Goal: Information Seeking & Learning: Learn about a topic

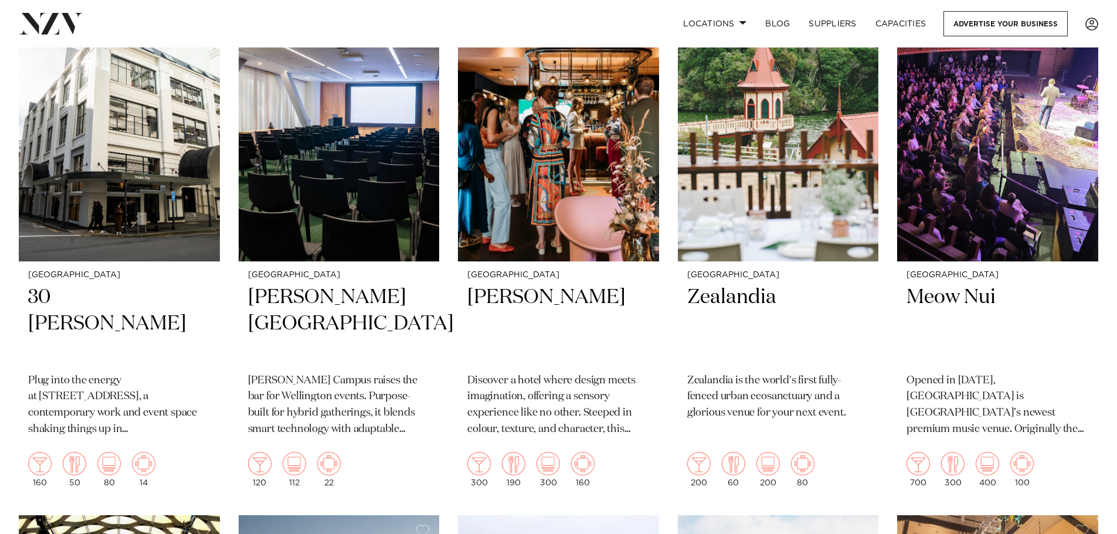
scroll to position [1045, 0]
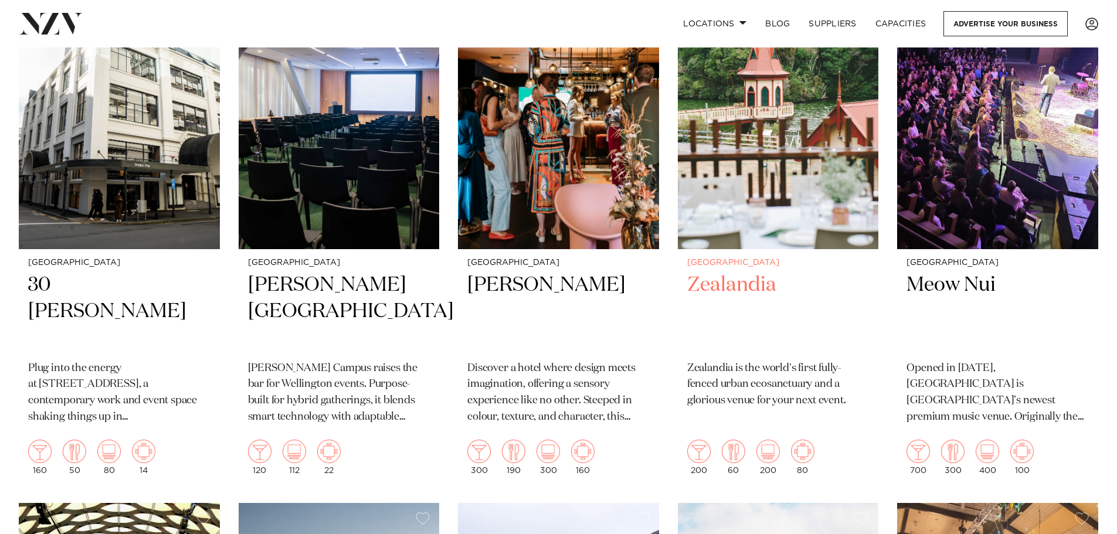
click at [769, 186] on img at bounding box center [778, 114] width 201 height 270
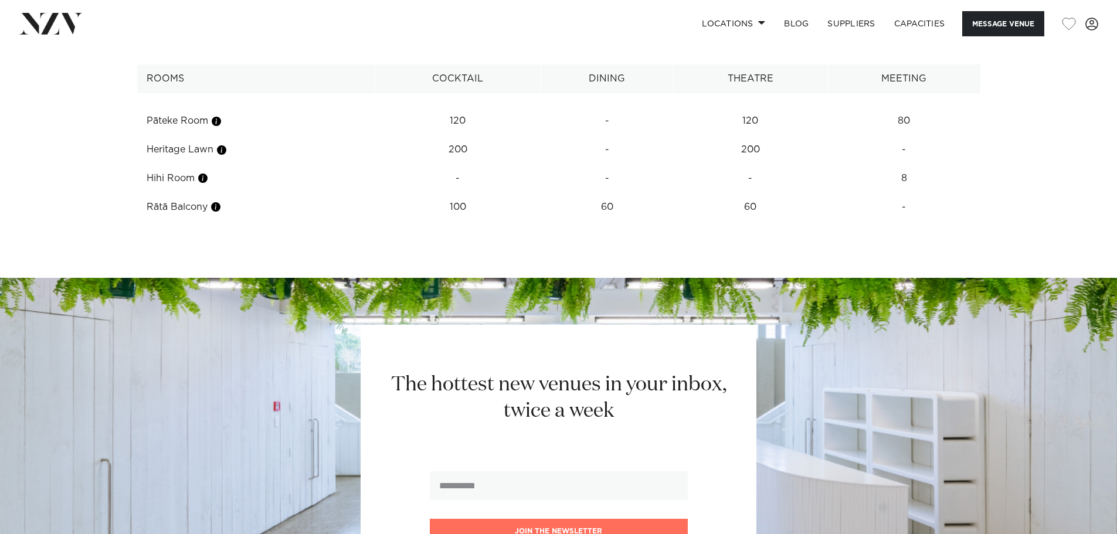
scroll to position [1767, 0]
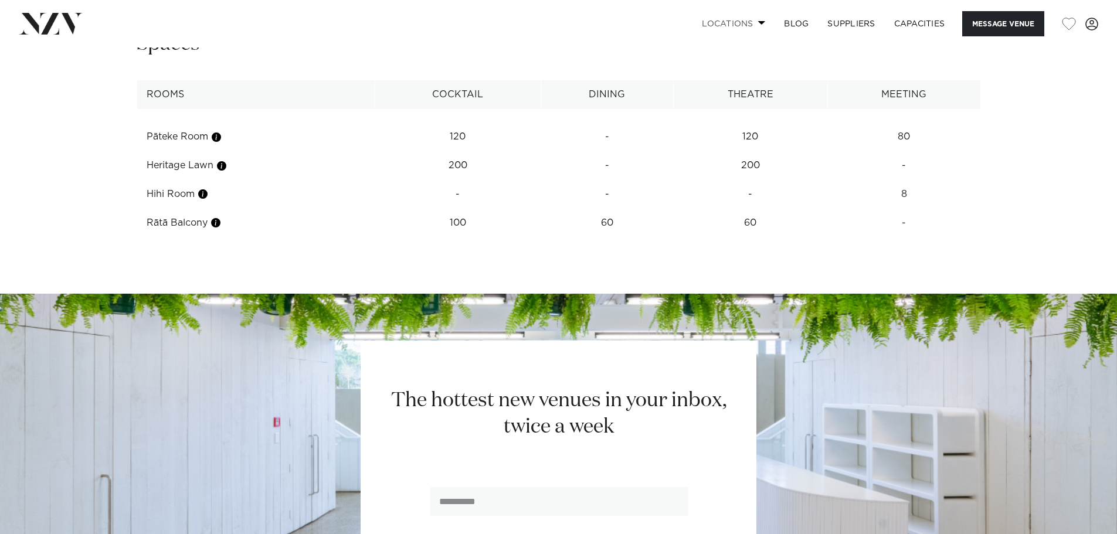
click at [737, 23] on link "Locations" at bounding box center [733, 23] width 82 height 25
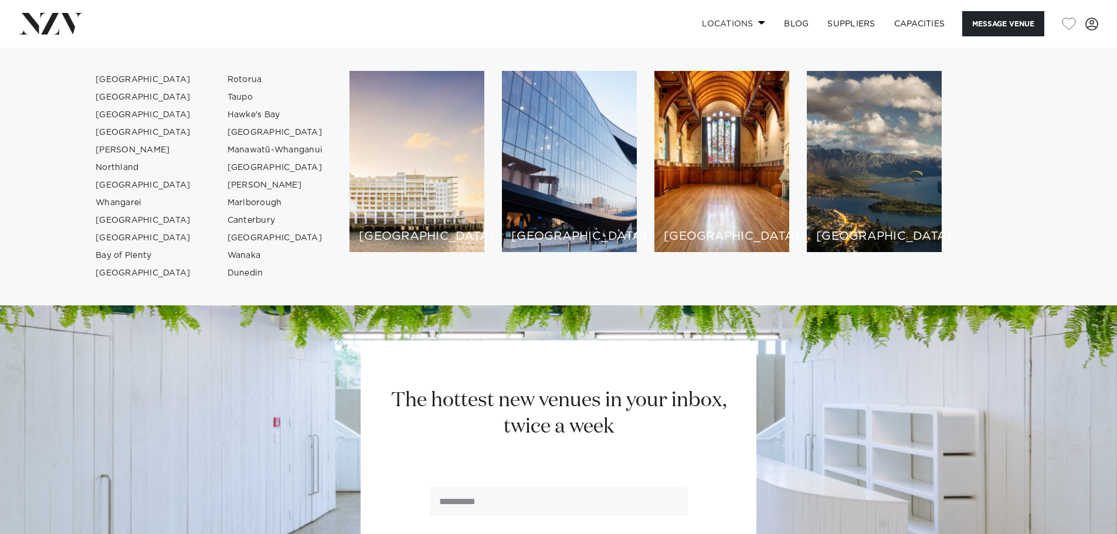
click at [737, 23] on link "Locations" at bounding box center [733, 23] width 82 height 25
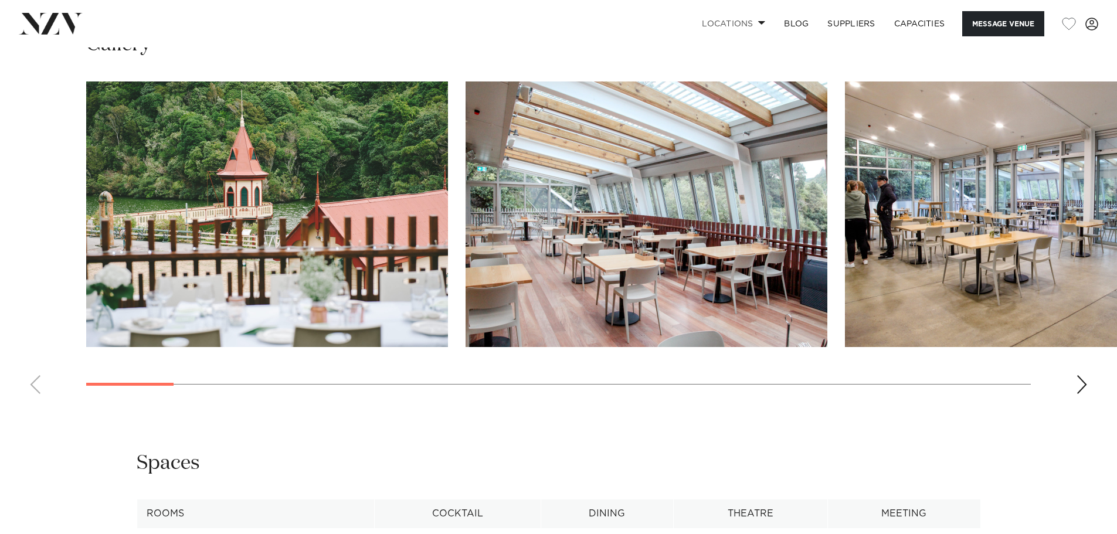
scroll to position [1413, 0]
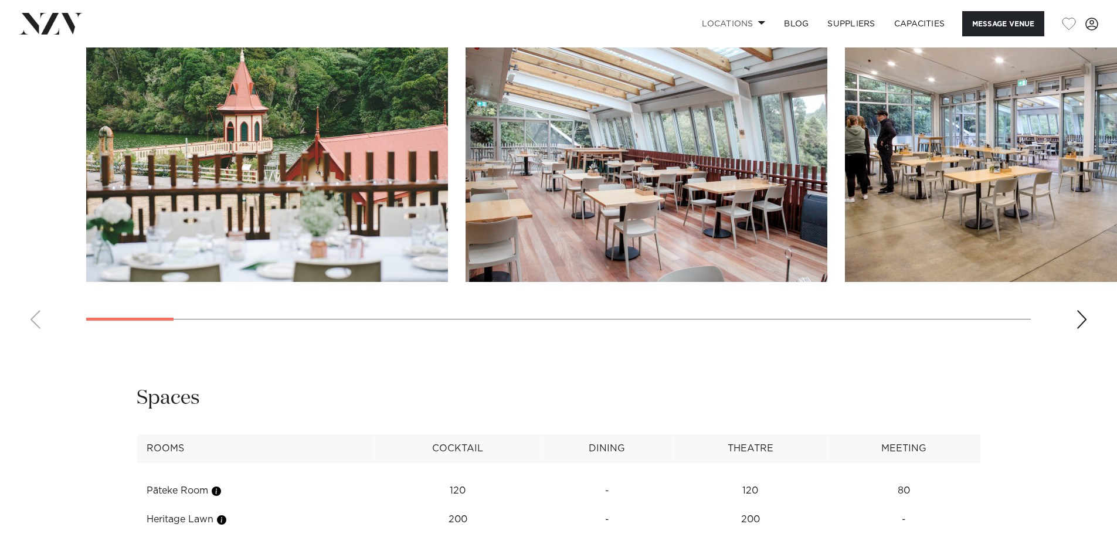
click at [1078, 313] on div "Next slide" at bounding box center [1082, 319] width 12 height 19
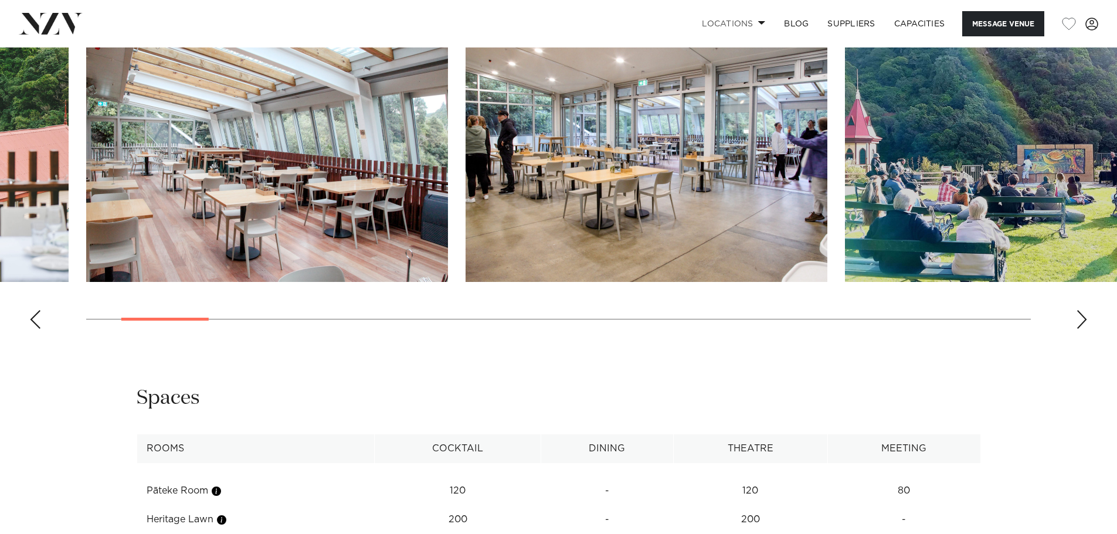
click at [1078, 313] on div "Next slide" at bounding box center [1082, 319] width 12 height 19
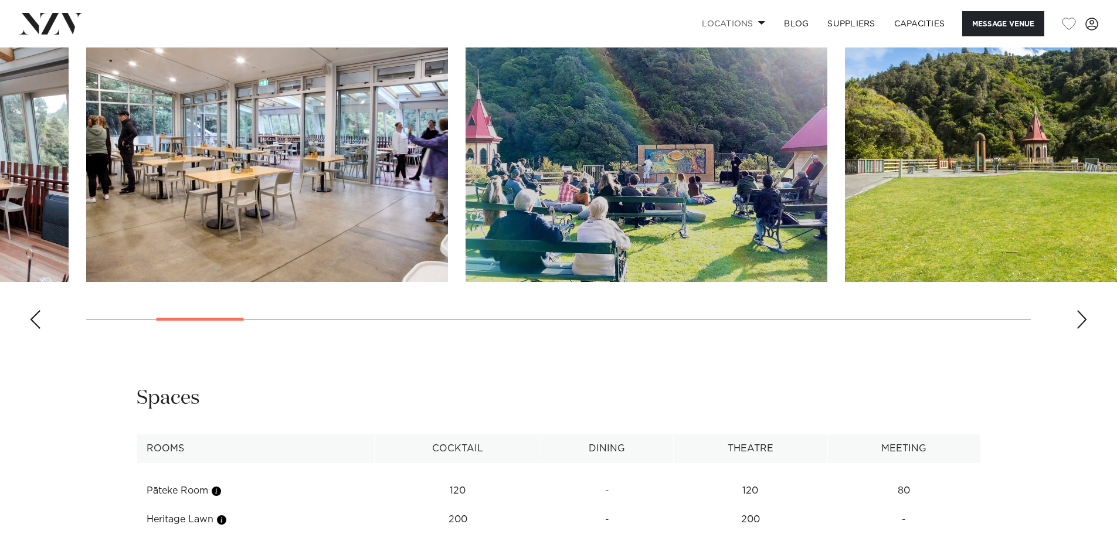
click at [1078, 313] on div "Next slide" at bounding box center [1082, 319] width 12 height 19
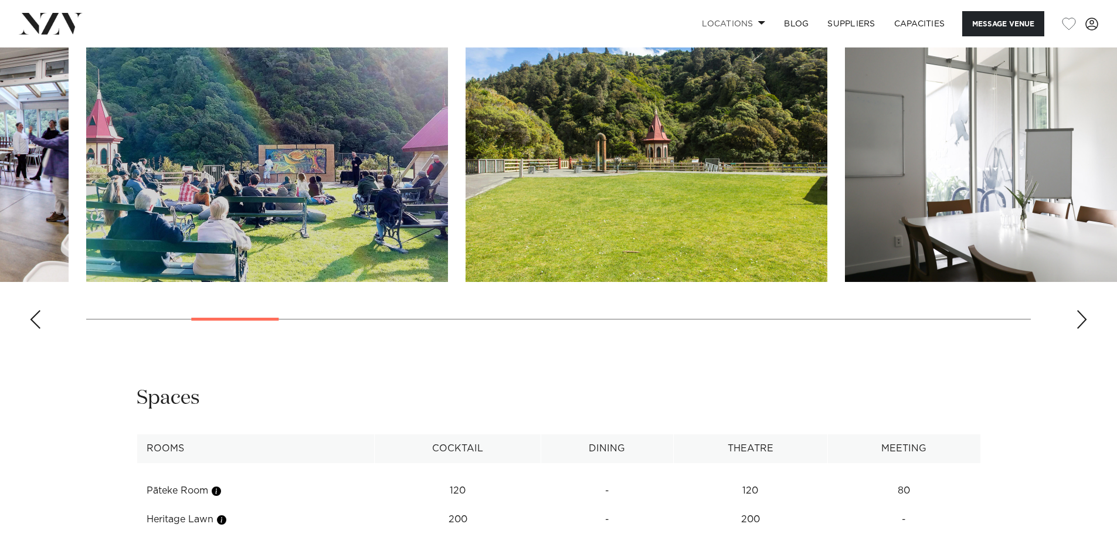
click at [1078, 313] on div "Next slide" at bounding box center [1082, 319] width 12 height 19
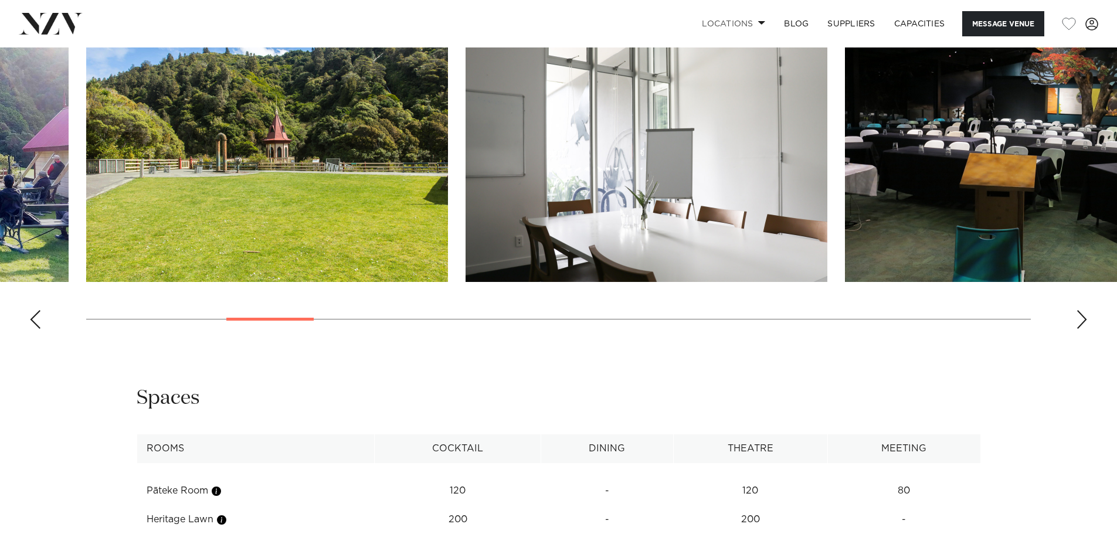
click at [1078, 313] on div "Next slide" at bounding box center [1082, 319] width 12 height 19
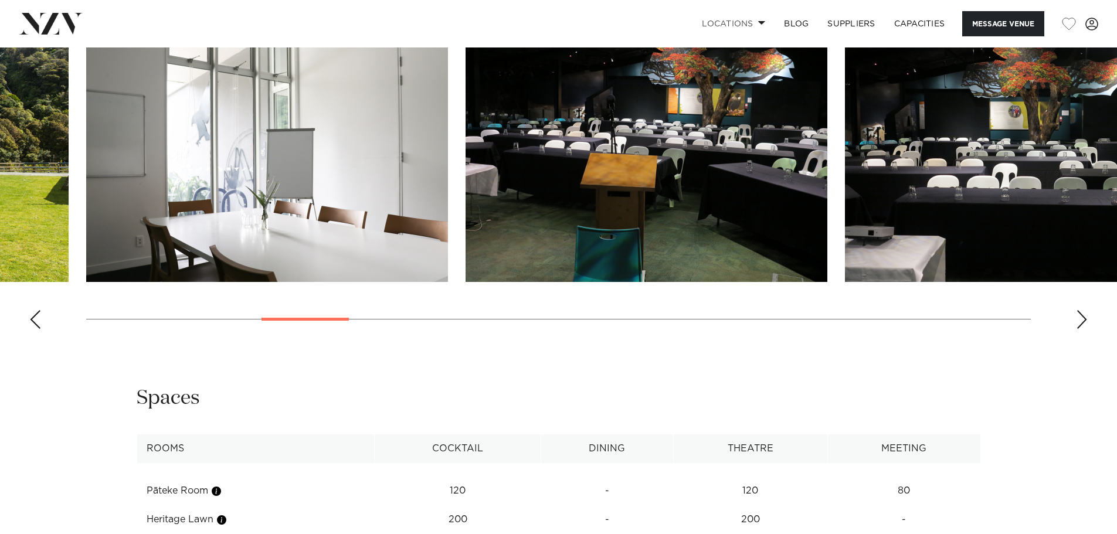
click at [1078, 313] on div "Next slide" at bounding box center [1082, 319] width 12 height 19
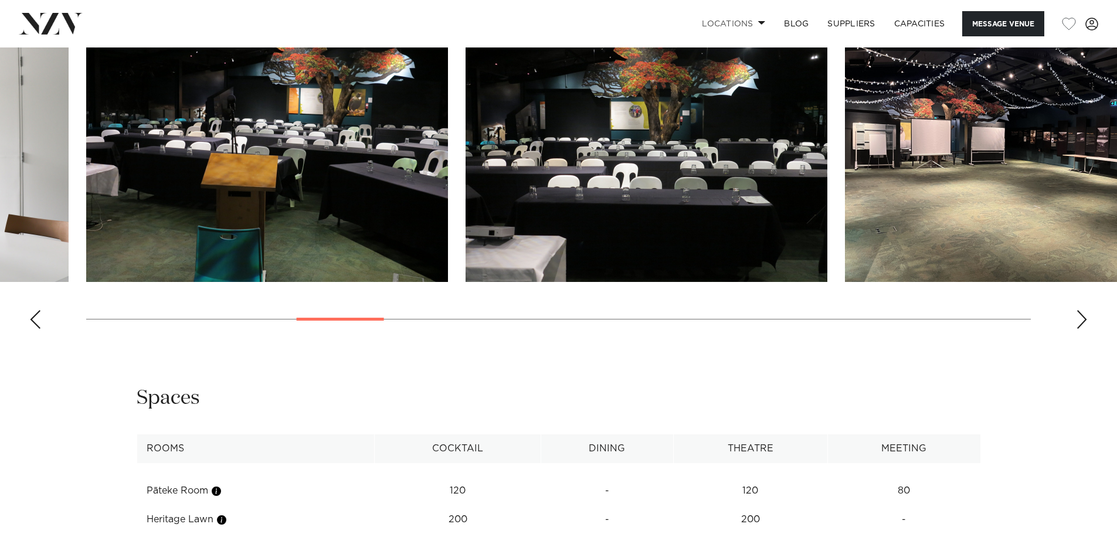
click at [1078, 313] on div "Next slide" at bounding box center [1082, 319] width 12 height 19
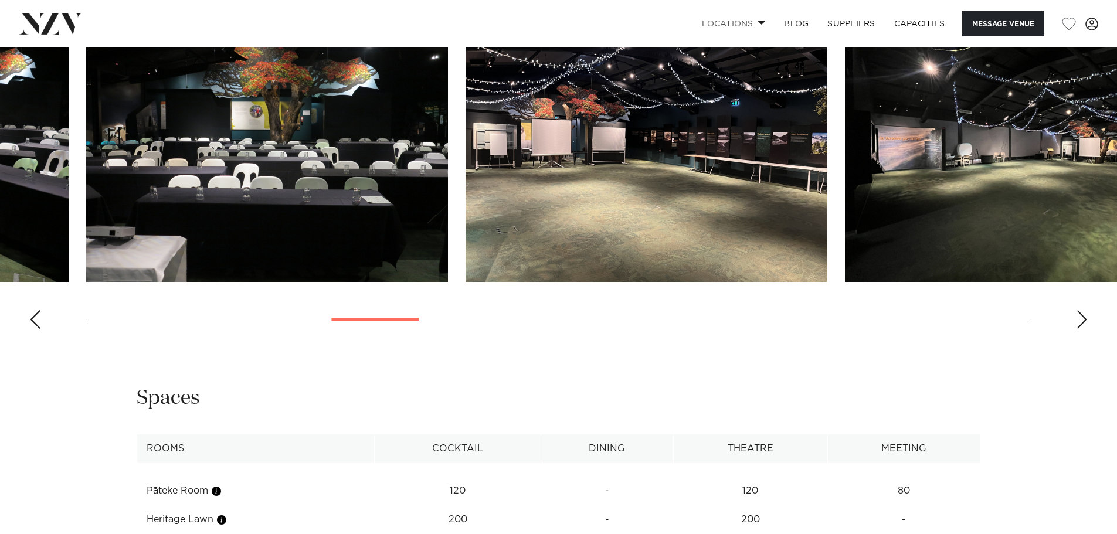
click at [1078, 313] on div "Next slide" at bounding box center [1082, 319] width 12 height 19
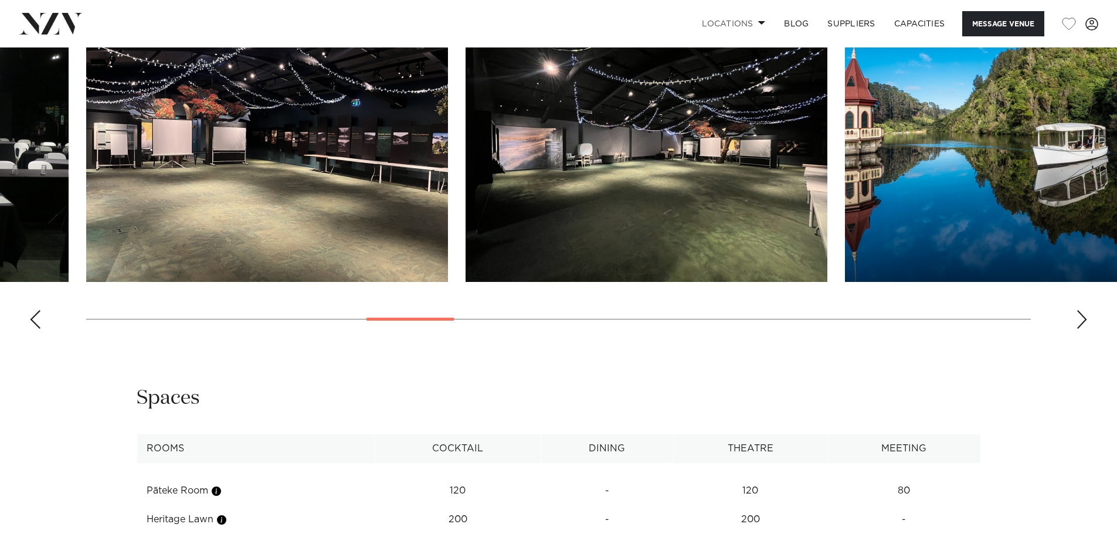
click at [1078, 313] on div "Next slide" at bounding box center [1082, 319] width 12 height 19
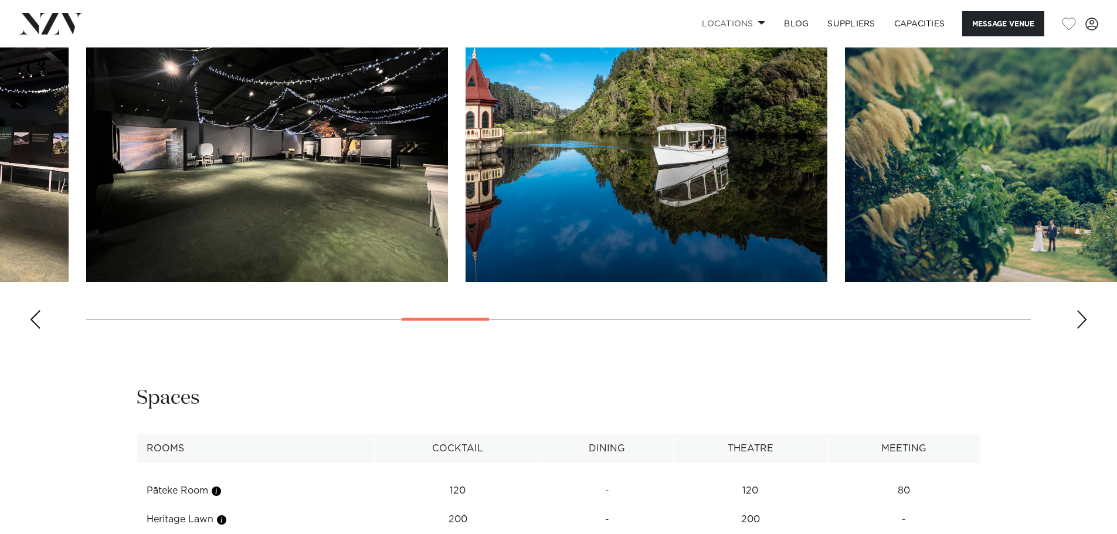
click at [1078, 313] on div "Next slide" at bounding box center [1082, 319] width 12 height 19
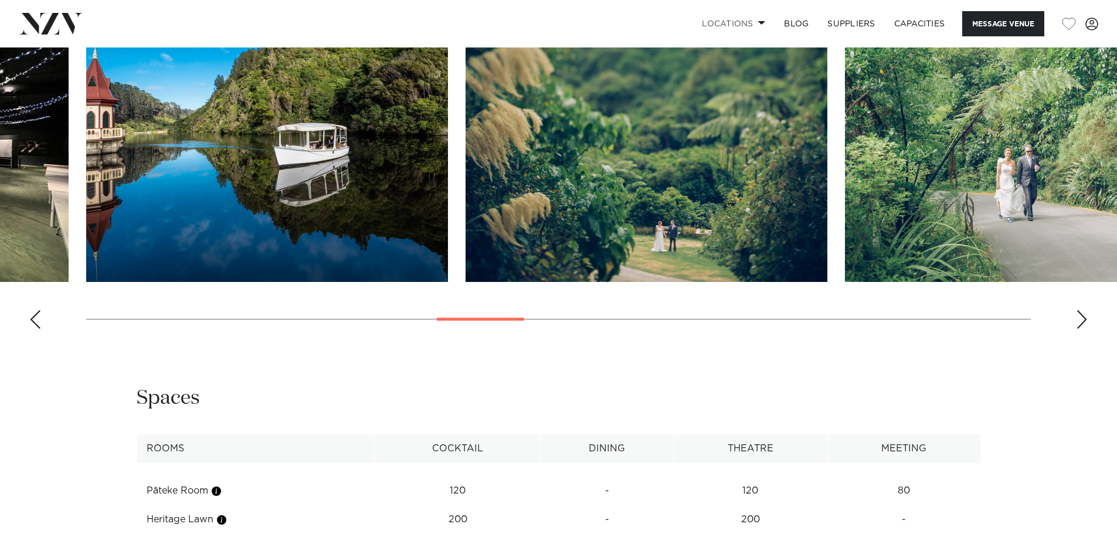
click at [1078, 313] on div "Next slide" at bounding box center [1082, 319] width 12 height 19
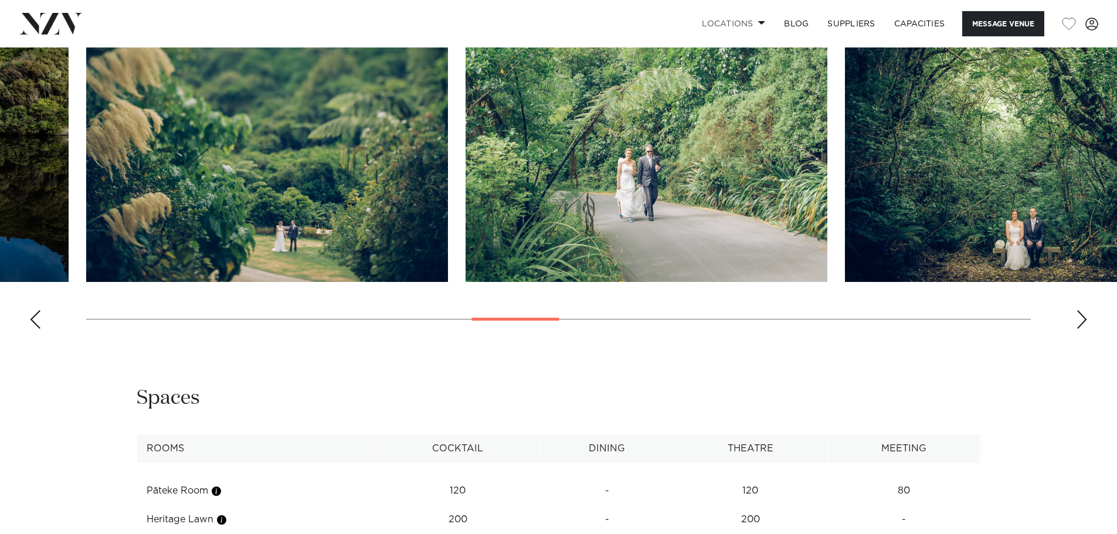
click at [1078, 313] on div "Next slide" at bounding box center [1082, 319] width 12 height 19
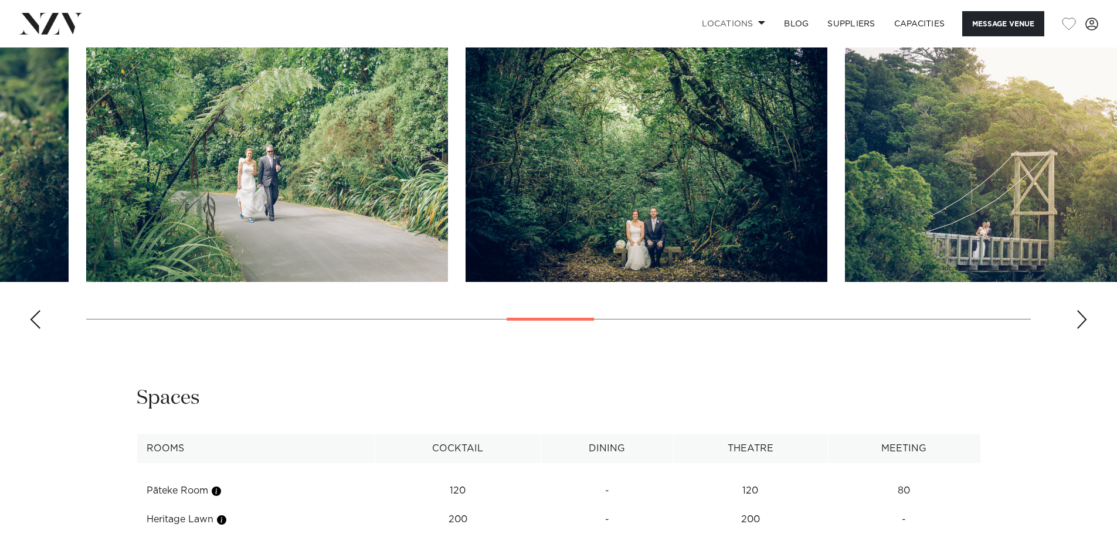
click at [1078, 313] on div "Next slide" at bounding box center [1082, 319] width 12 height 19
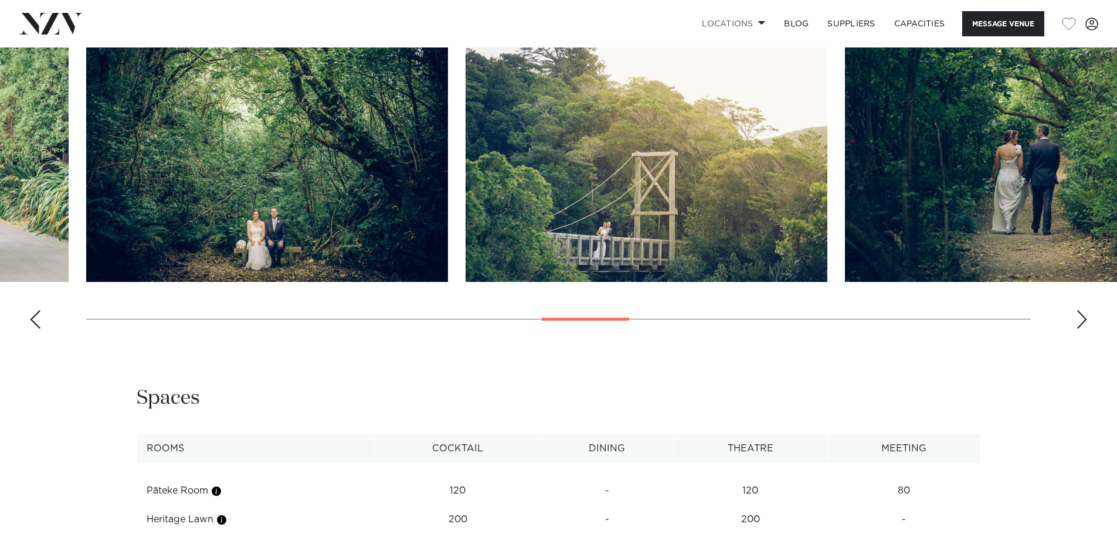
click at [1078, 313] on div "Next slide" at bounding box center [1082, 319] width 12 height 19
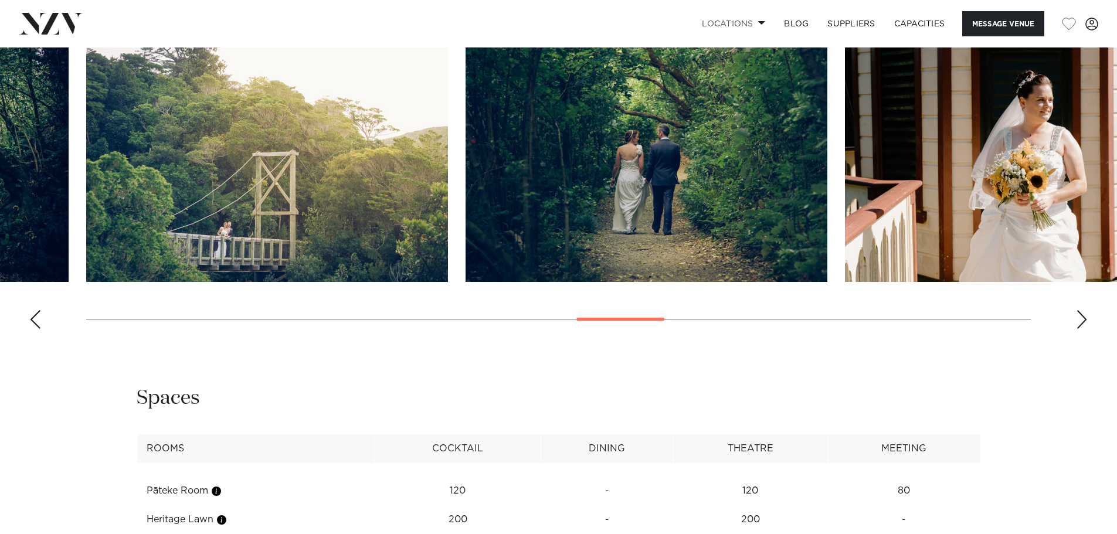
click at [1078, 313] on div "Next slide" at bounding box center [1082, 319] width 12 height 19
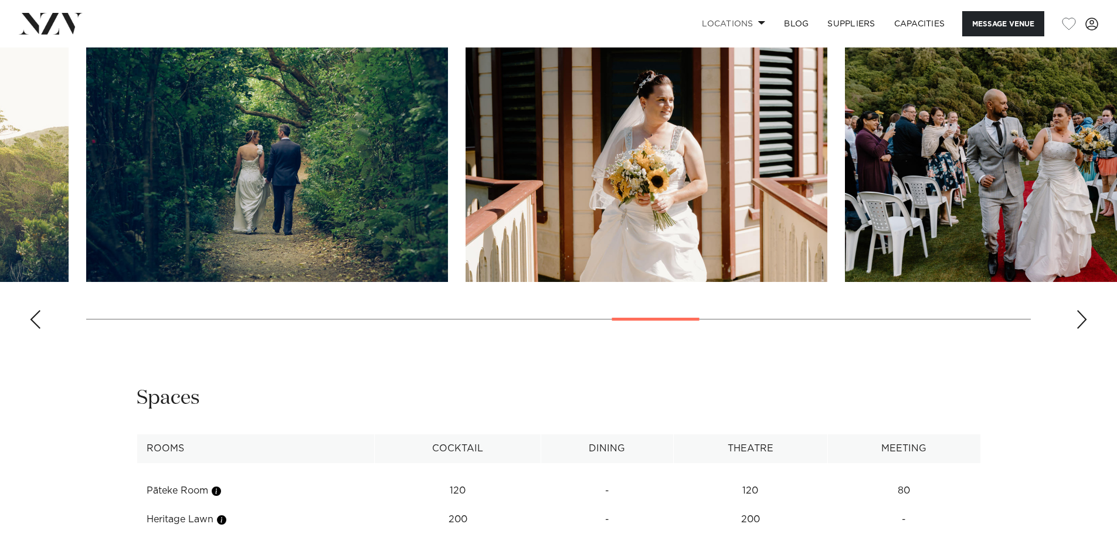
click at [1078, 313] on div "Next slide" at bounding box center [1082, 319] width 12 height 19
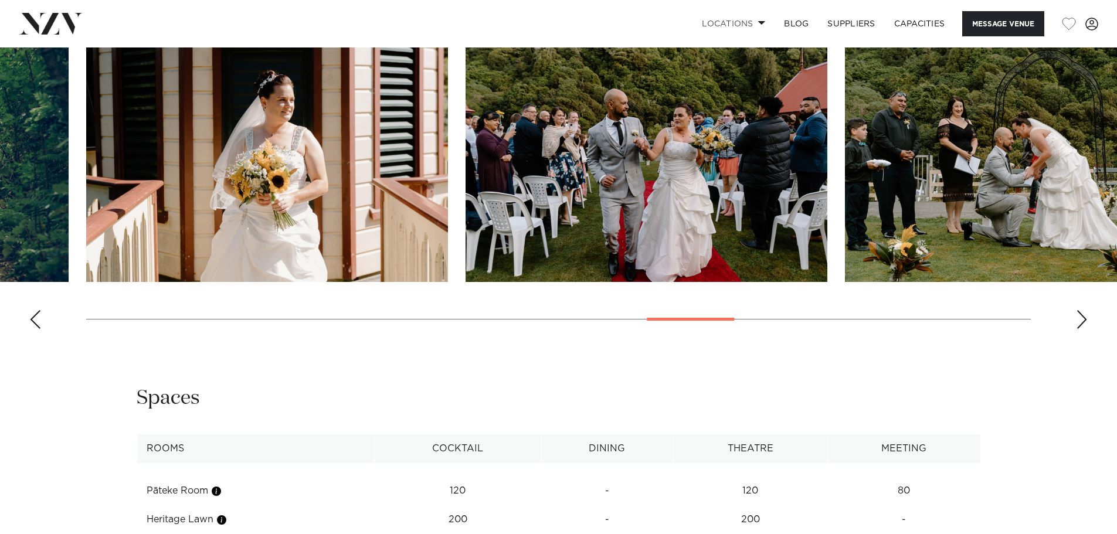
click at [1078, 313] on div "Next slide" at bounding box center [1082, 319] width 12 height 19
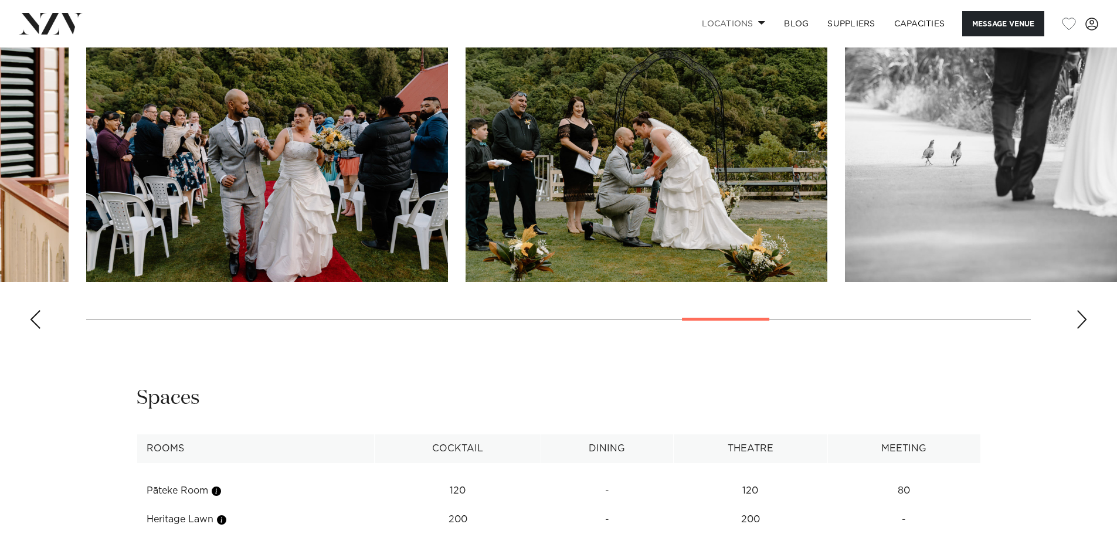
click at [1078, 313] on div "Next slide" at bounding box center [1082, 319] width 12 height 19
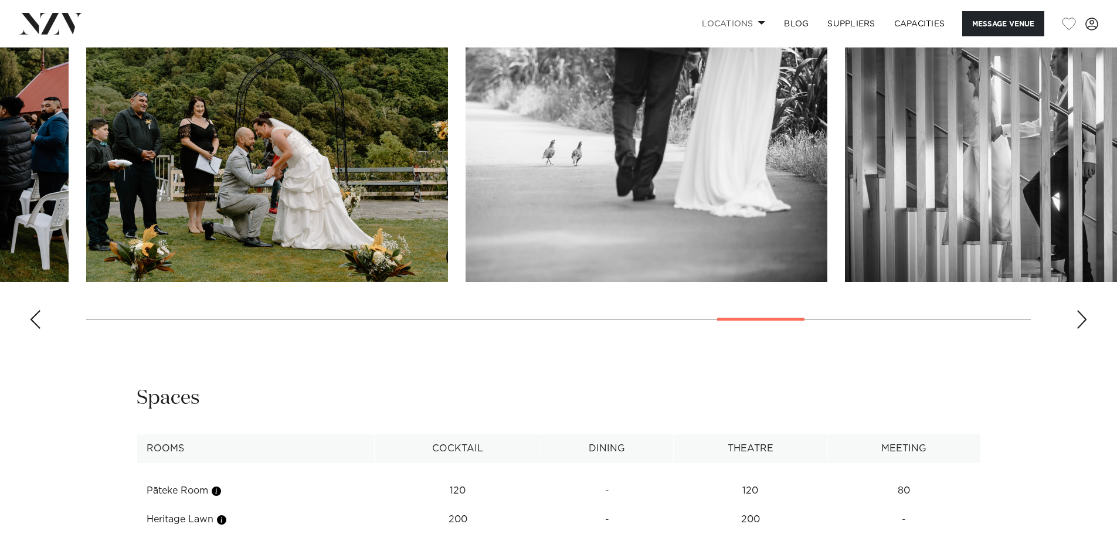
click at [1078, 313] on div "Next slide" at bounding box center [1082, 319] width 12 height 19
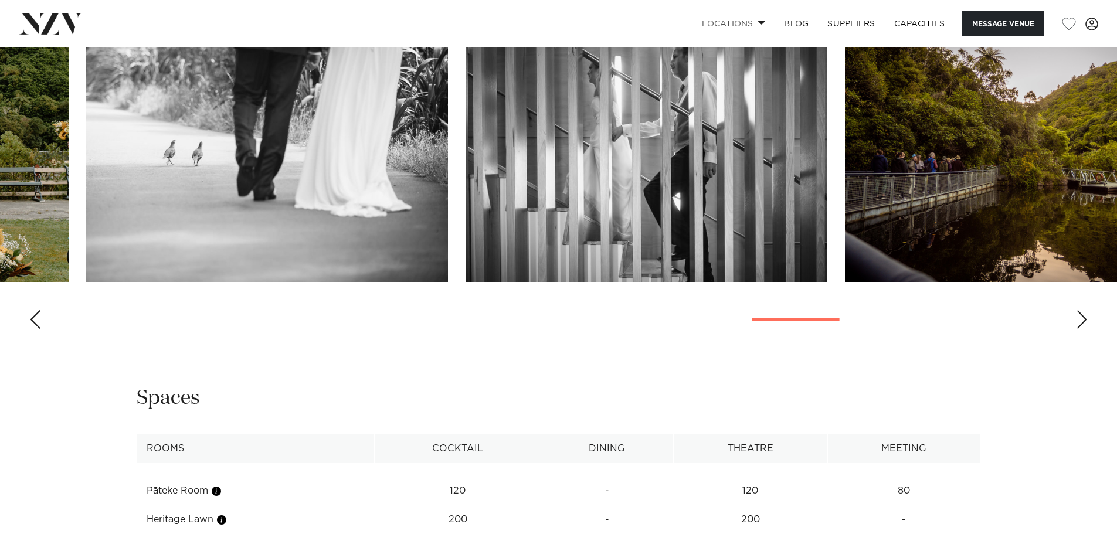
click at [1078, 313] on div "Next slide" at bounding box center [1082, 319] width 12 height 19
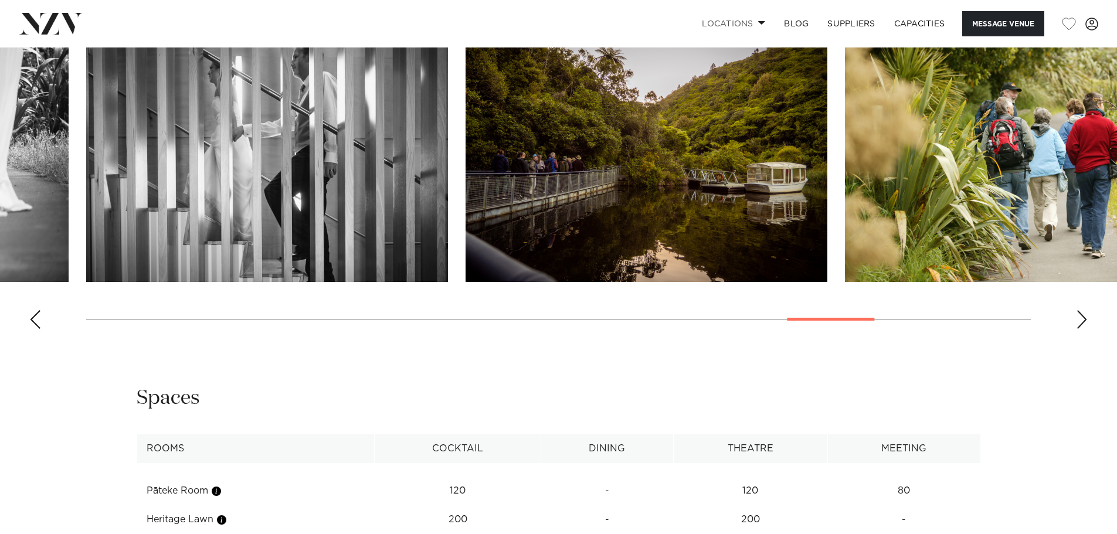
click at [1078, 313] on div "Next slide" at bounding box center [1082, 319] width 12 height 19
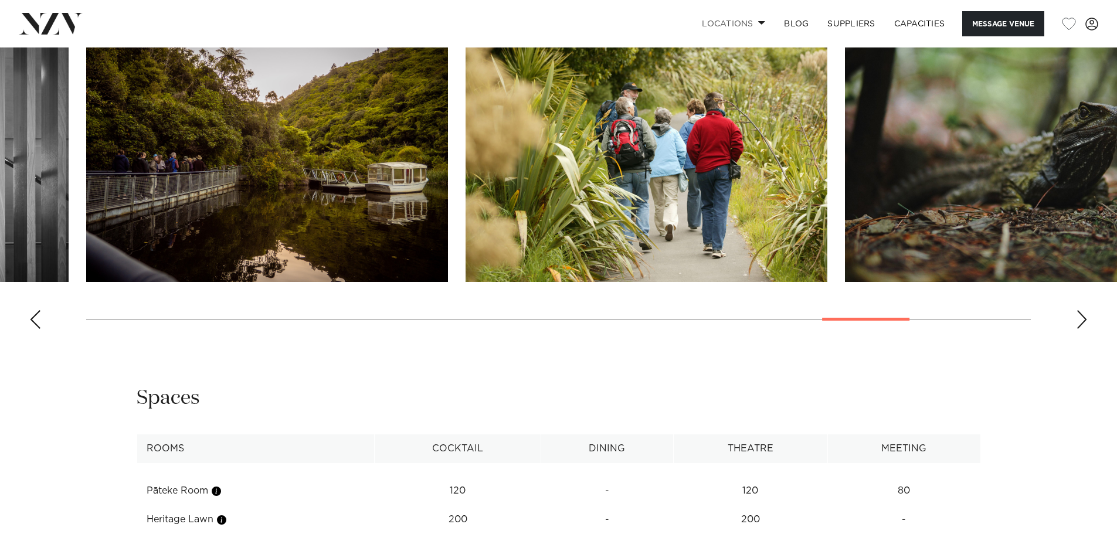
click at [1078, 313] on div "Next slide" at bounding box center [1082, 319] width 12 height 19
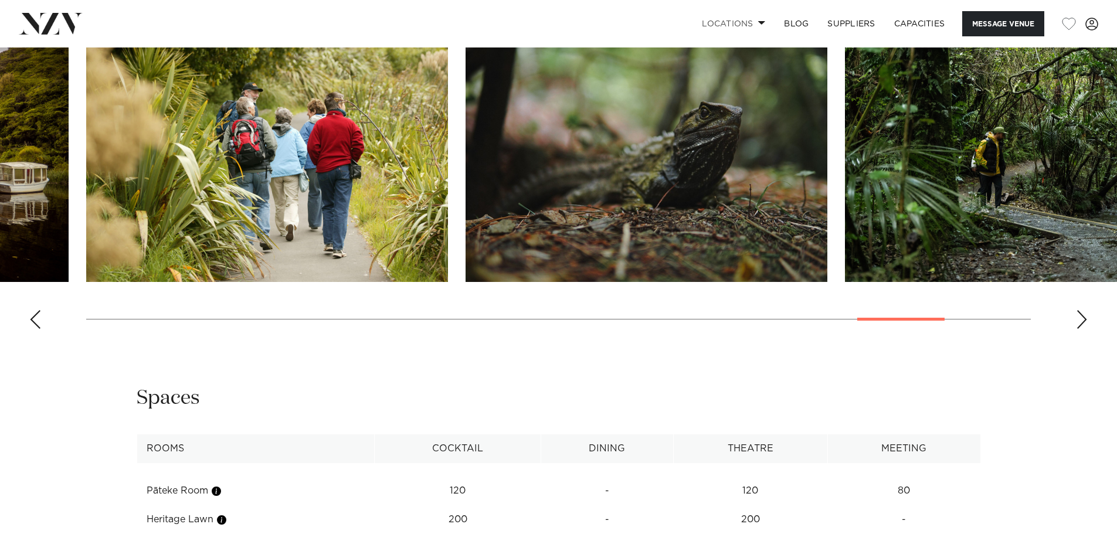
click at [1078, 313] on div "Next slide" at bounding box center [1082, 319] width 12 height 19
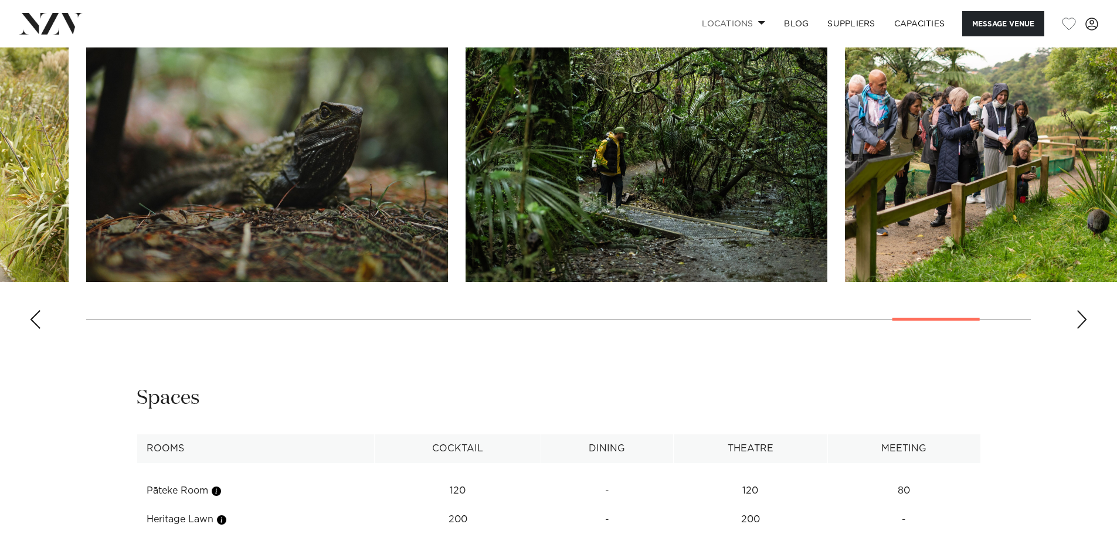
click at [1078, 313] on div "Next slide" at bounding box center [1082, 319] width 12 height 19
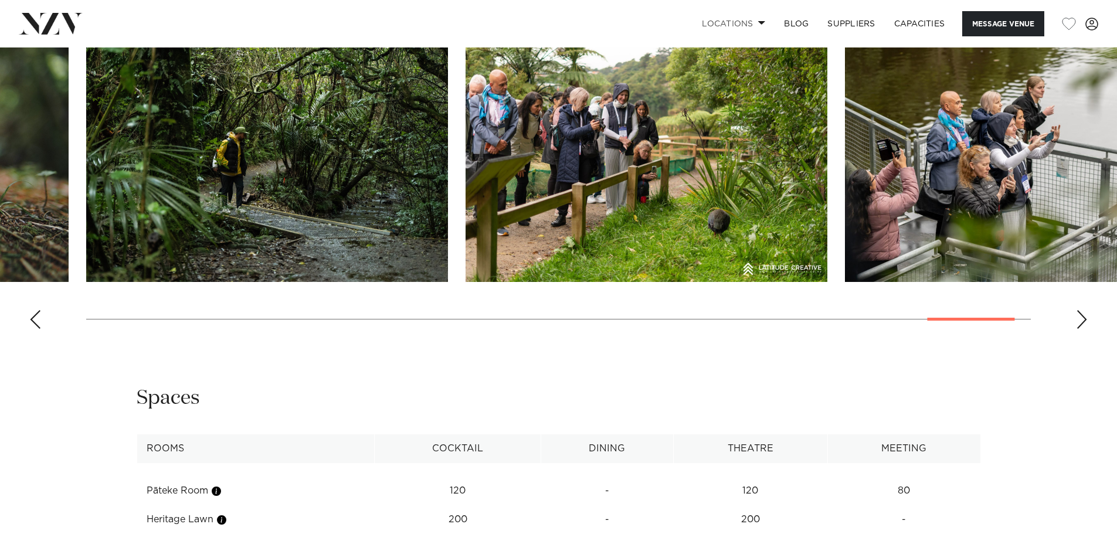
click at [1078, 313] on div "Next slide" at bounding box center [1082, 319] width 12 height 19
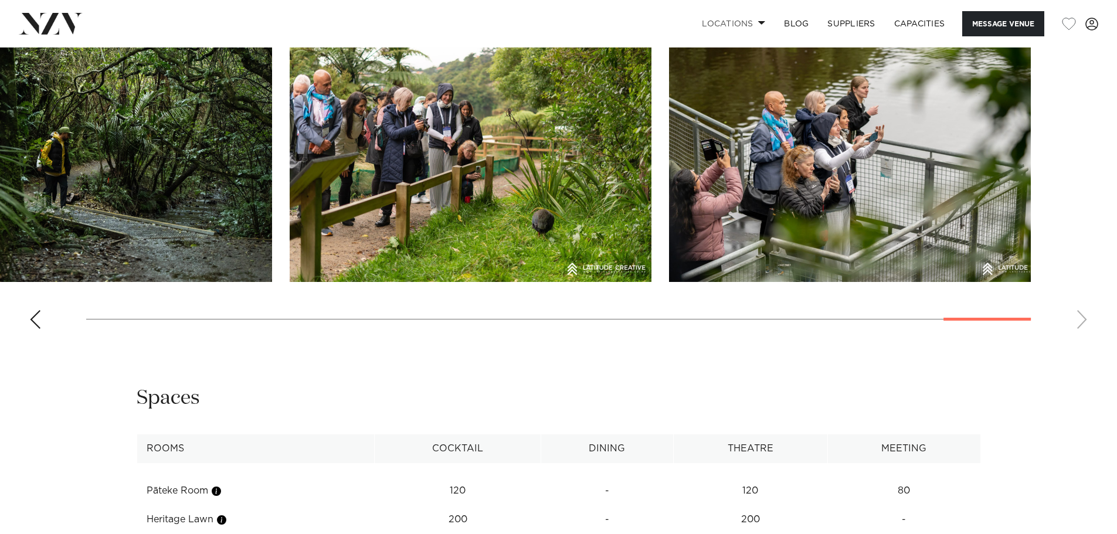
click at [1078, 313] on swiper-container at bounding box center [558, 177] width 1117 height 322
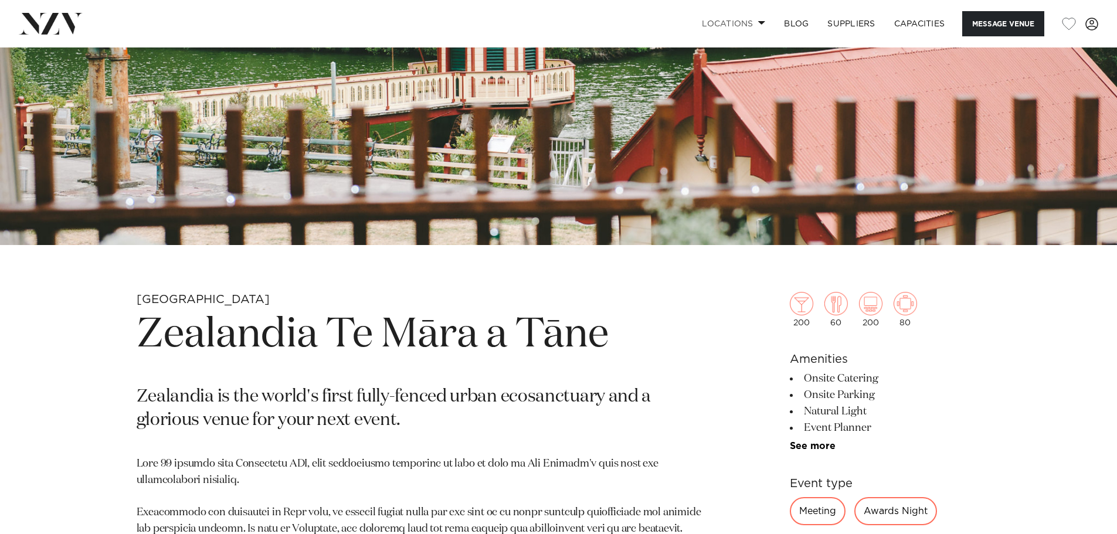
scroll to position [472, 0]
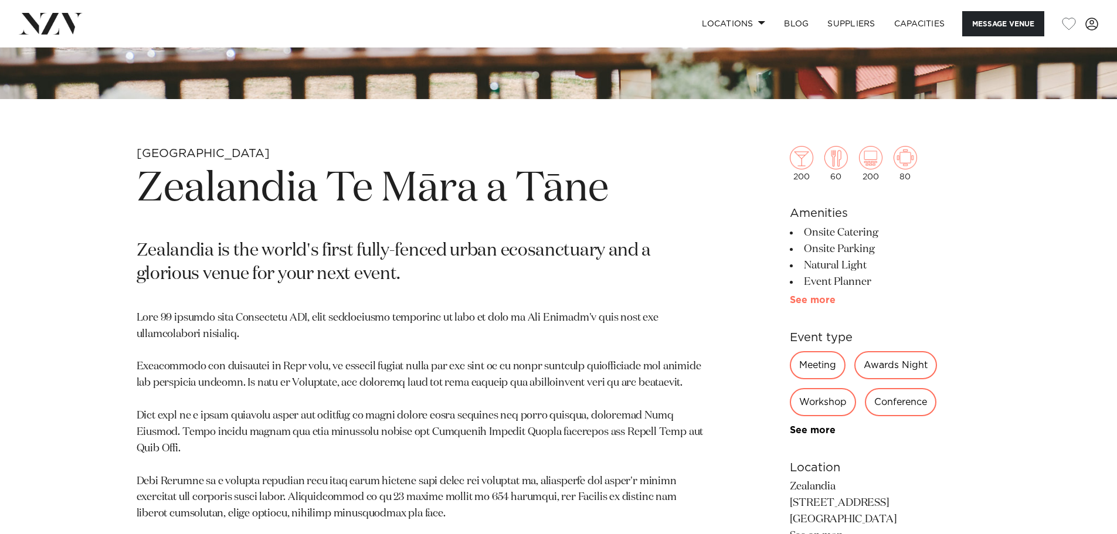
click at [820, 297] on link "See more" at bounding box center [835, 299] width 91 height 9
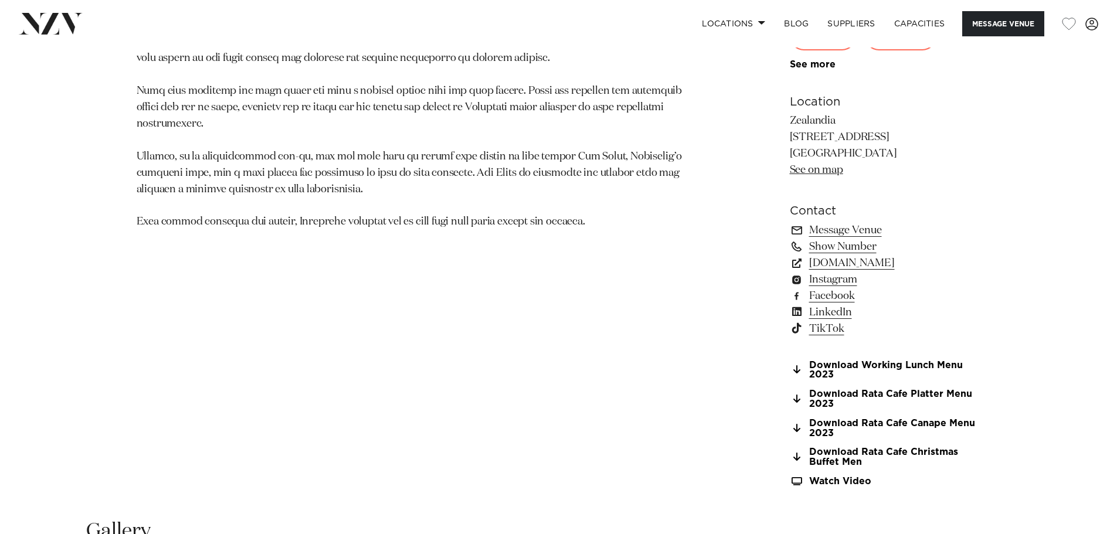
scroll to position [1078, 0]
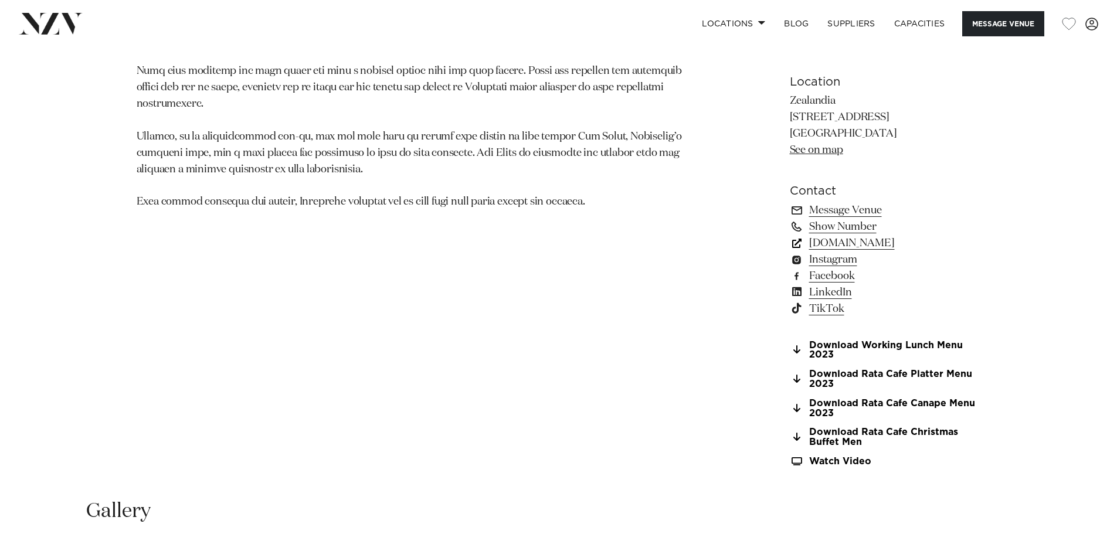
click at [880, 240] on link "www.visitzealandia.com" at bounding box center [885, 243] width 191 height 16
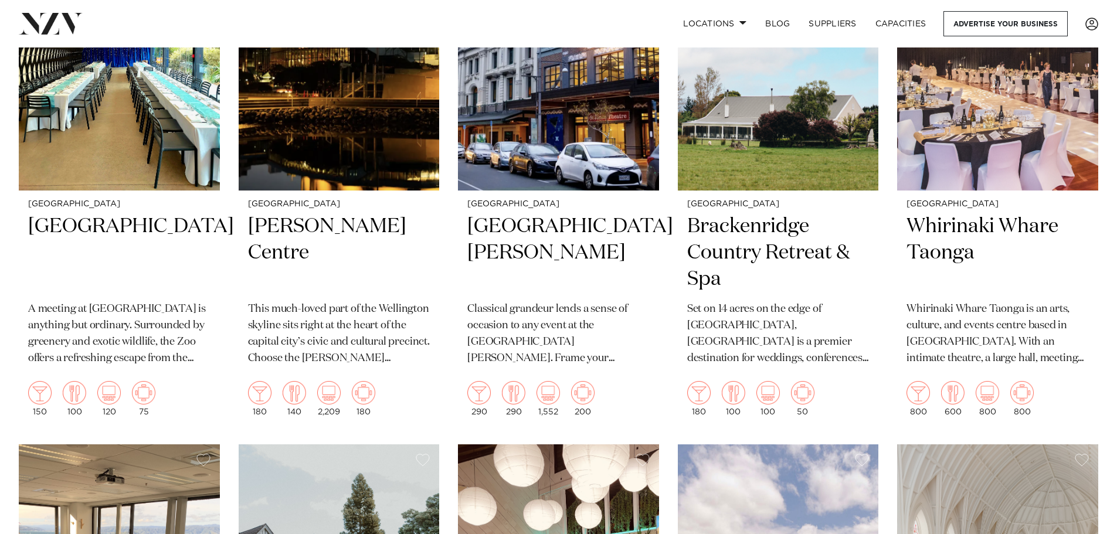
scroll to position [1658, 0]
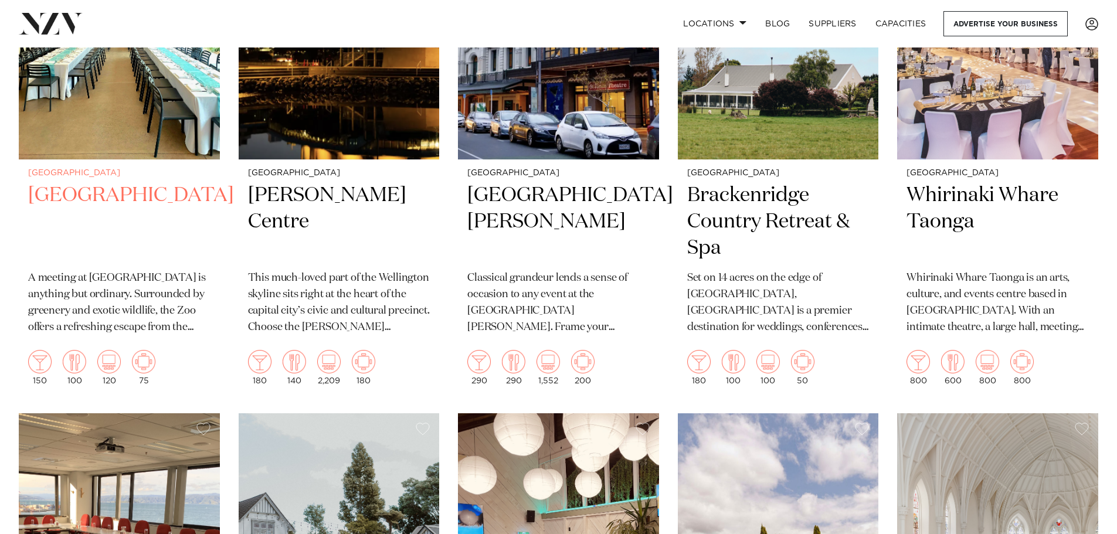
click at [117, 194] on h2 "[GEOGRAPHIC_DATA]" at bounding box center [119, 221] width 182 height 79
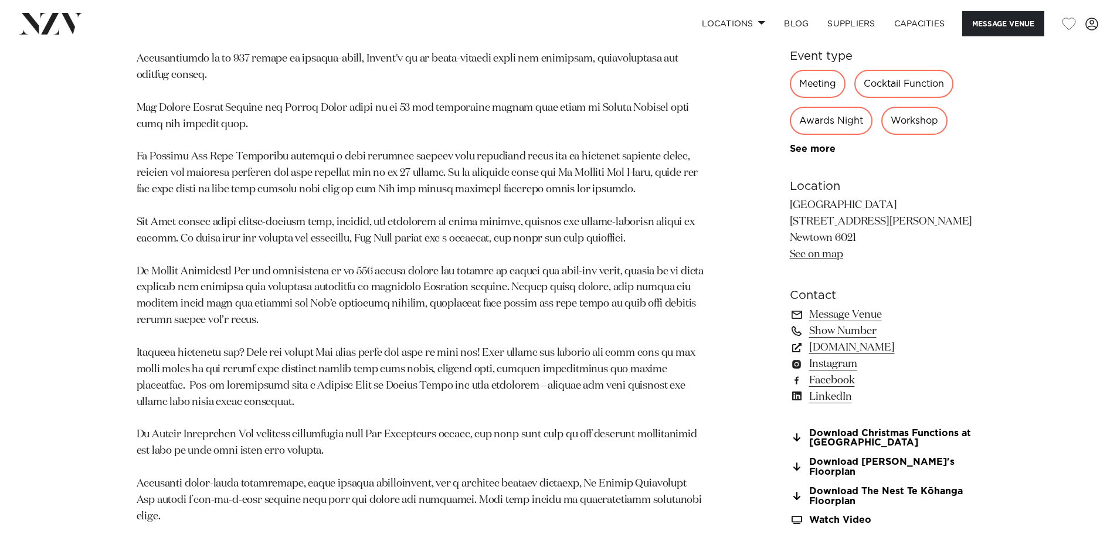
scroll to position [849, 0]
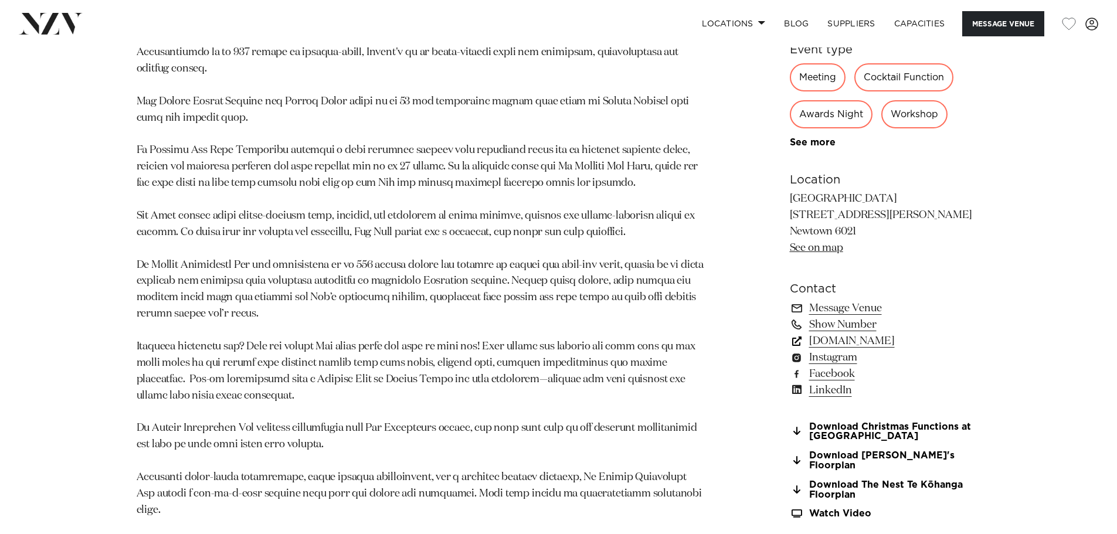
click at [880, 337] on link "[DOMAIN_NAME]" at bounding box center [885, 340] width 191 height 16
